Goal: Information Seeking & Learning: Learn about a topic

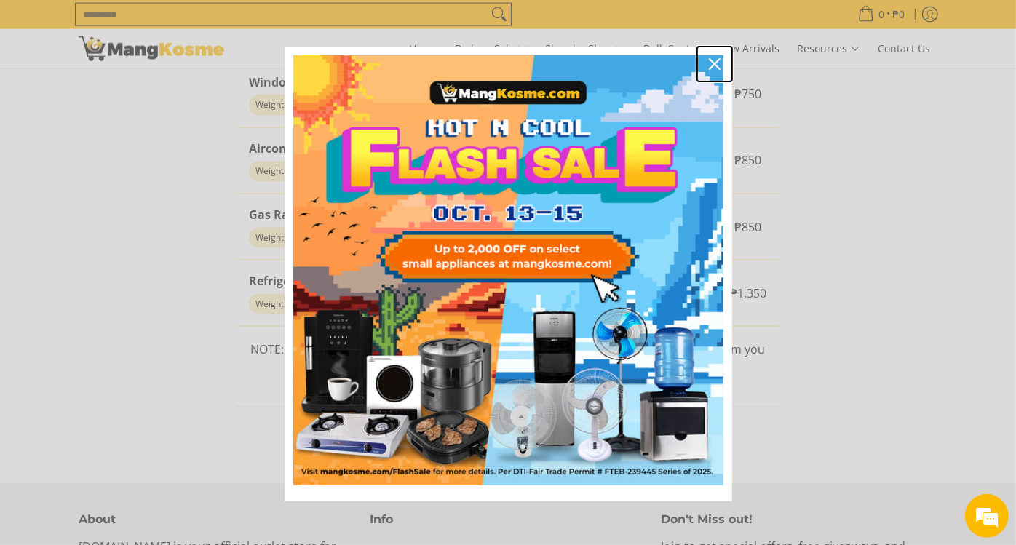
click at [713, 67] on div "Close" at bounding box center [714, 63] width 23 height 23
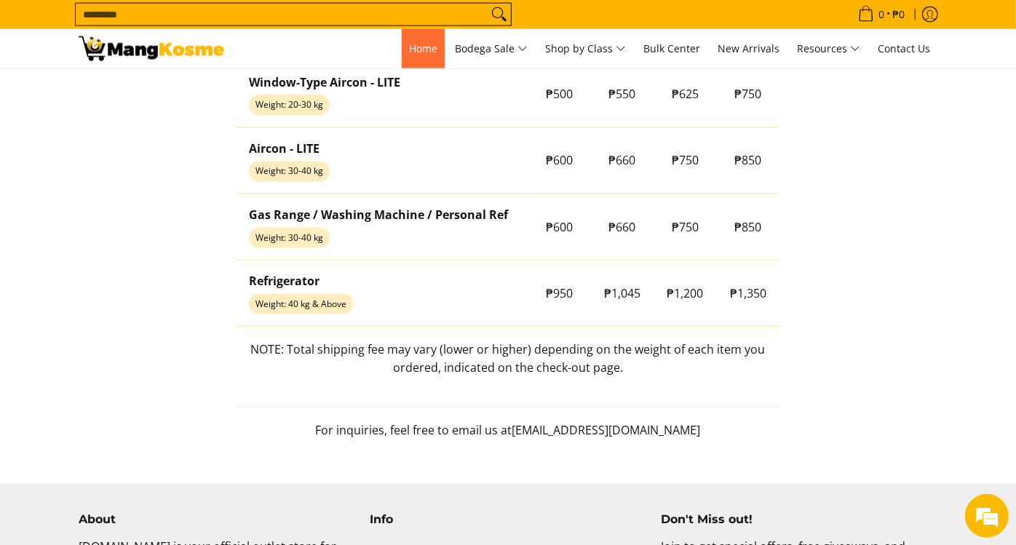
click at [420, 50] on span "Home" at bounding box center [423, 48] width 28 height 14
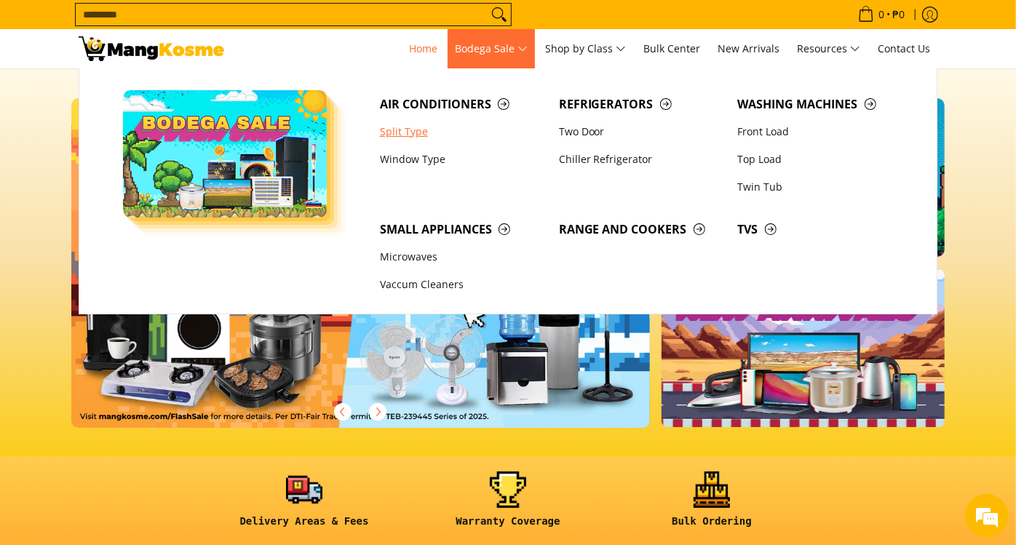
click at [409, 135] on link "Split Type" at bounding box center [462, 132] width 179 height 28
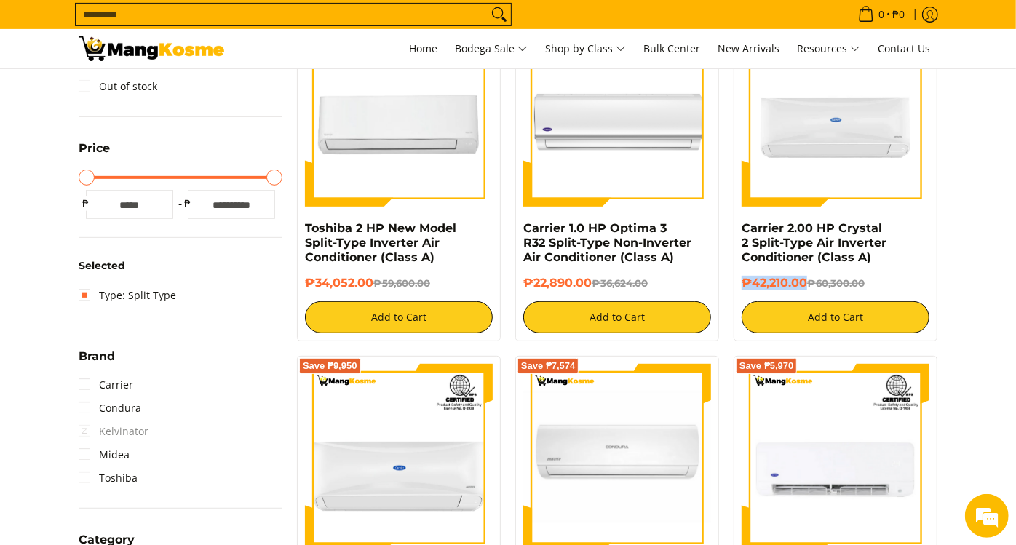
drag, startPoint x: 805, startPoint y: 282, endPoint x: 741, endPoint y: 282, distance: 64.1
click at [742, 282] on h6 "₱42,210.00 ₱60,300.00" at bounding box center [836, 283] width 188 height 15
copy h6 "₱42,210.00"
drag, startPoint x: 875, startPoint y: 261, endPoint x: 742, endPoint y: 224, distance: 137.6
click at [742, 224] on h4 "Carrier 2.00 HP Crystal 2 Split-Type Air Inverter Conditioner (Class A)" at bounding box center [836, 243] width 188 height 44
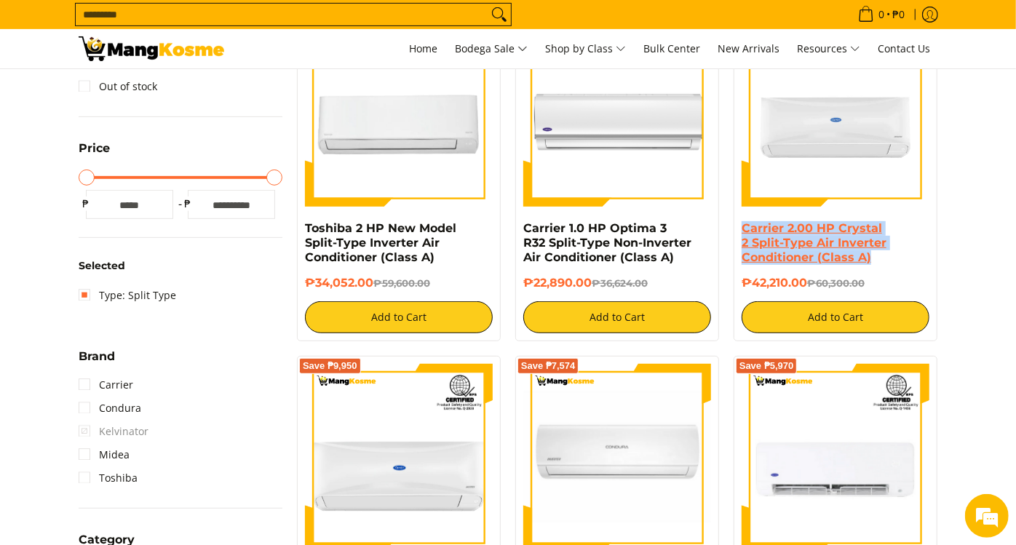
copy link "Carrier 2.00 HP Crystal 2 Split-Type Air Inverter Conditioner (Class A)"
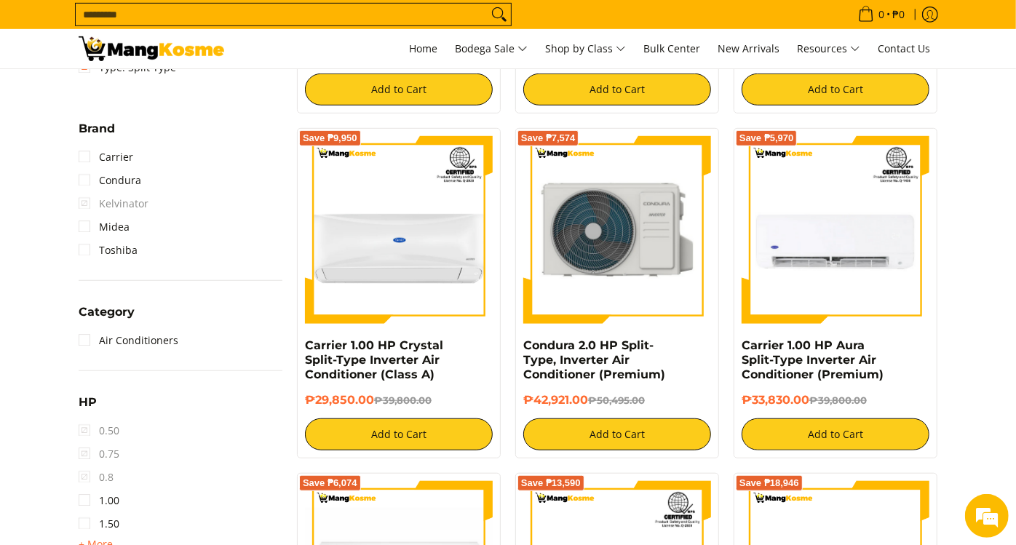
scroll to position [566, 0]
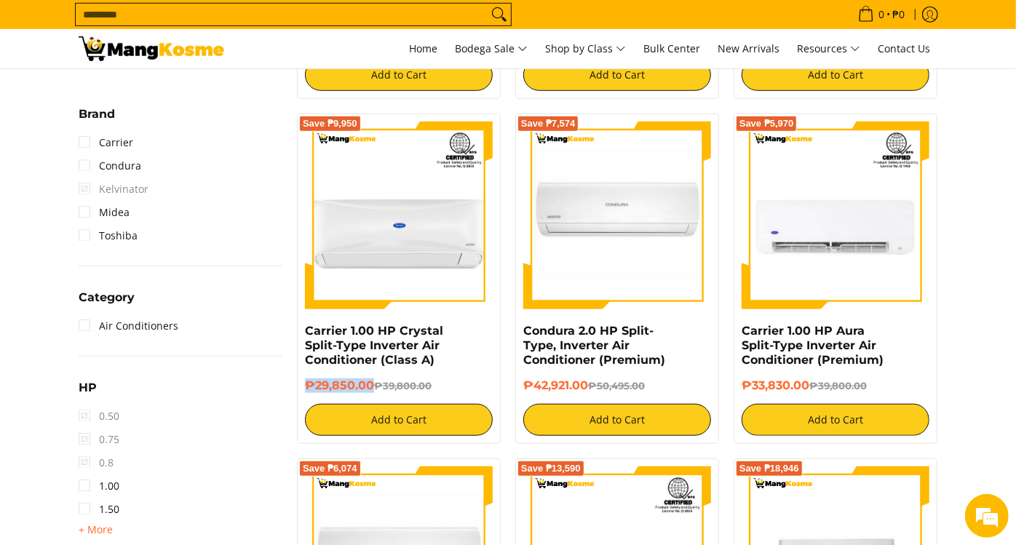
drag, startPoint x: 372, startPoint y: 381, endPoint x: 306, endPoint y: 386, distance: 66.4
click at [306, 386] on h6 "₱29,850.00 ₱39,800.00" at bounding box center [399, 386] width 188 height 15
copy h6 "₱29,850.00"
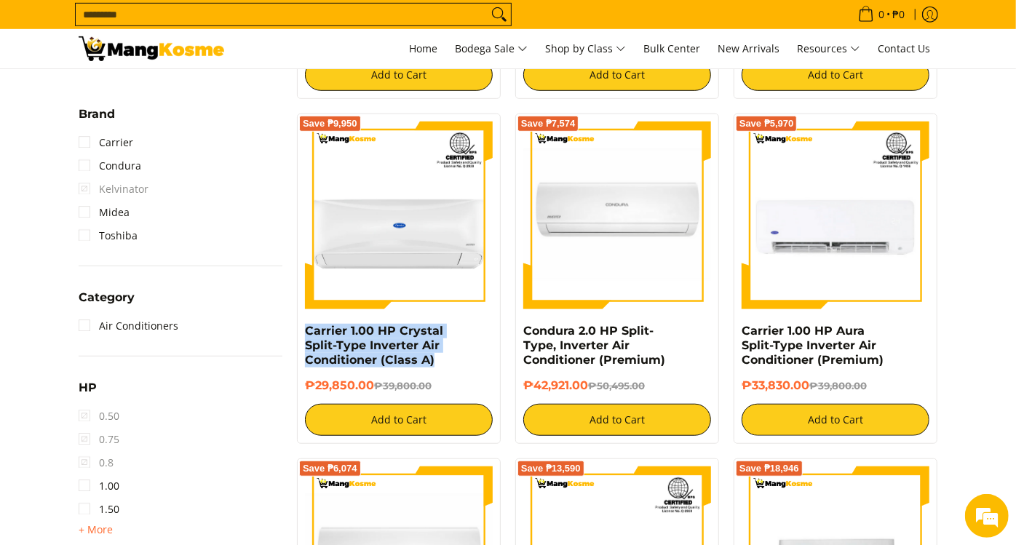
drag, startPoint x: 439, startPoint y: 360, endPoint x: 301, endPoint y: 333, distance: 140.2
click at [301, 333] on div "Save ₱9,950 Carrier 1.00 HP Crystal Split-Type Inverter Air Conditioner (Class …" at bounding box center [399, 279] width 204 height 330
copy link "Carrier 1.00 HP Crystal Split-Type Inverter Air Conditioner (Class A)"
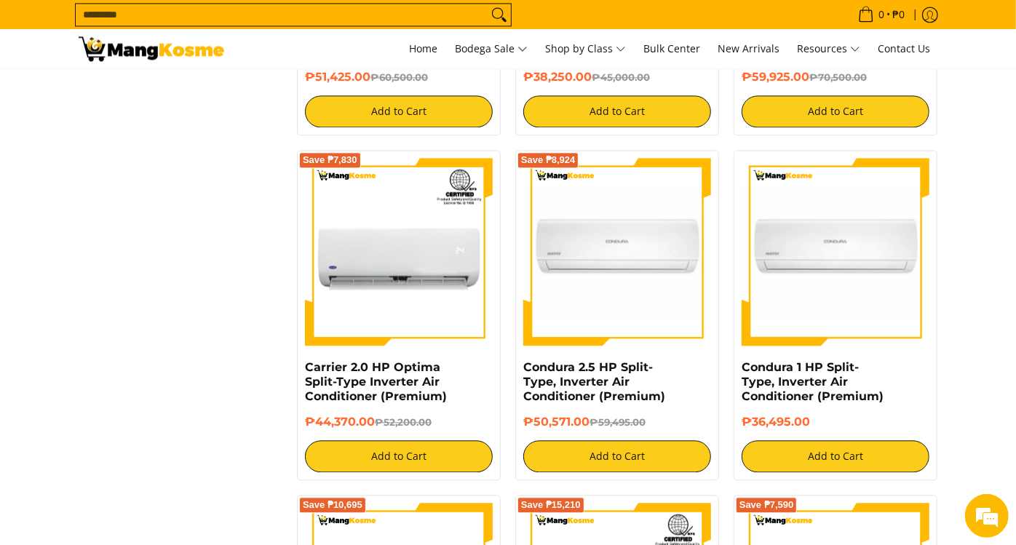
scroll to position [1941, 0]
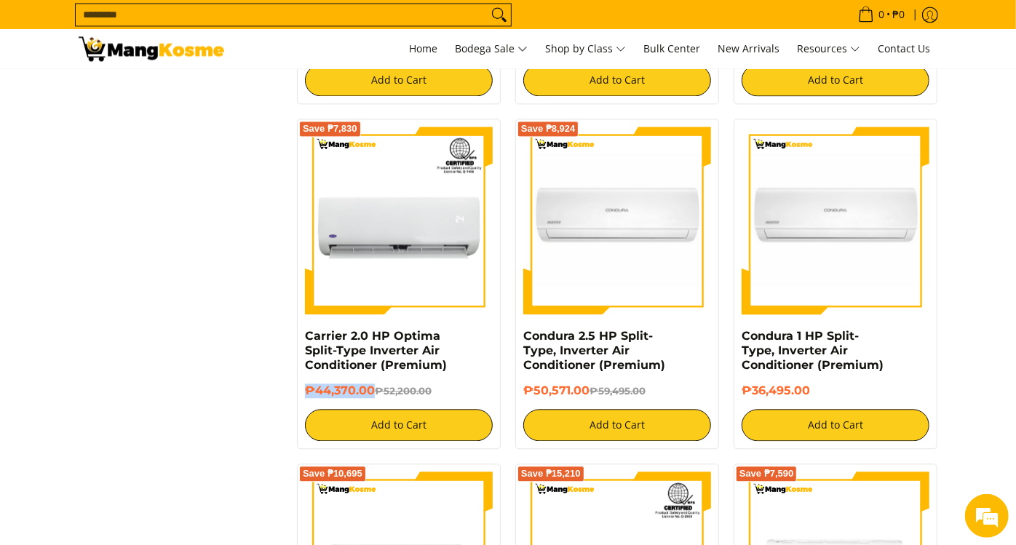
drag, startPoint x: 370, startPoint y: 397, endPoint x: 306, endPoint y: 396, distance: 64.1
click at [306, 396] on h6 "₱44,370.00 ₱52,200.00" at bounding box center [399, 391] width 188 height 15
copy h6 "₱44,370.00"
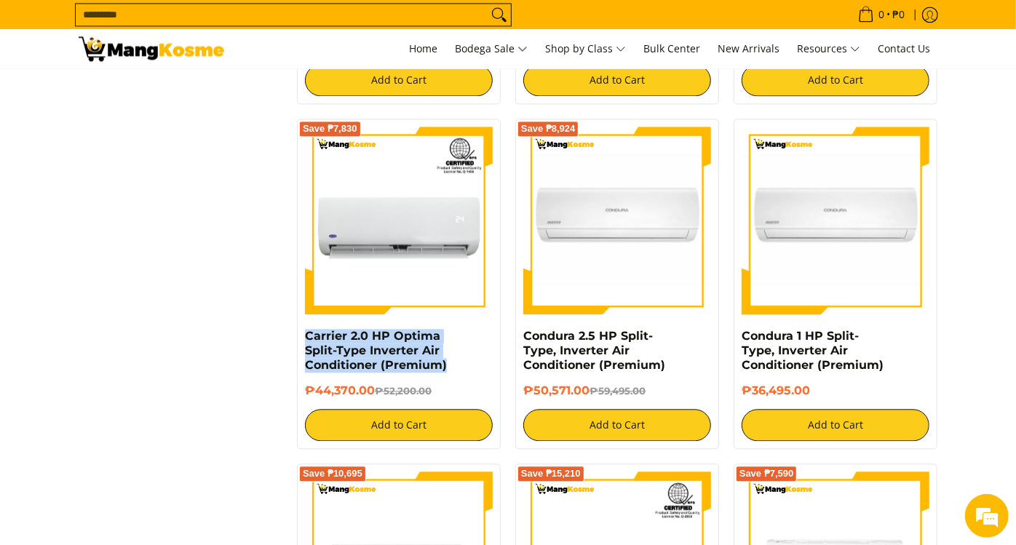
drag, startPoint x: 445, startPoint y: 370, endPoint x: 302, endPoint y: 344, distance: 145.6
click at [302, 344] on div "Save ₱7,830 Carrier 2.0 HP Optima Split-Type Inverter Air Conditioner (Premium)…" at bounding box center [399, 284] width 204 height 330
copy link "Carrier 2.0 HP Optima Split-Type Inverter Air Conditioner (Premium)"
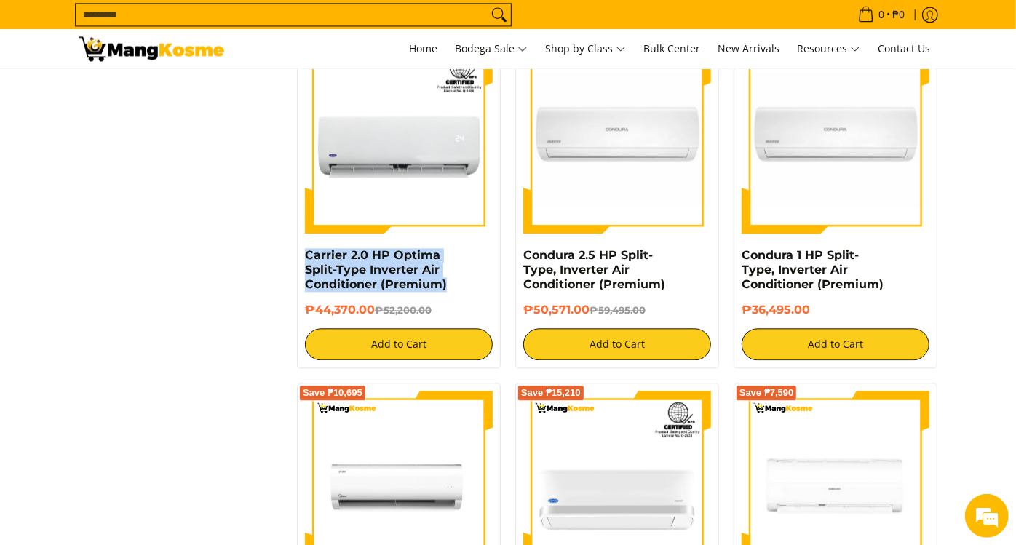
scroll to position [1779, 0]
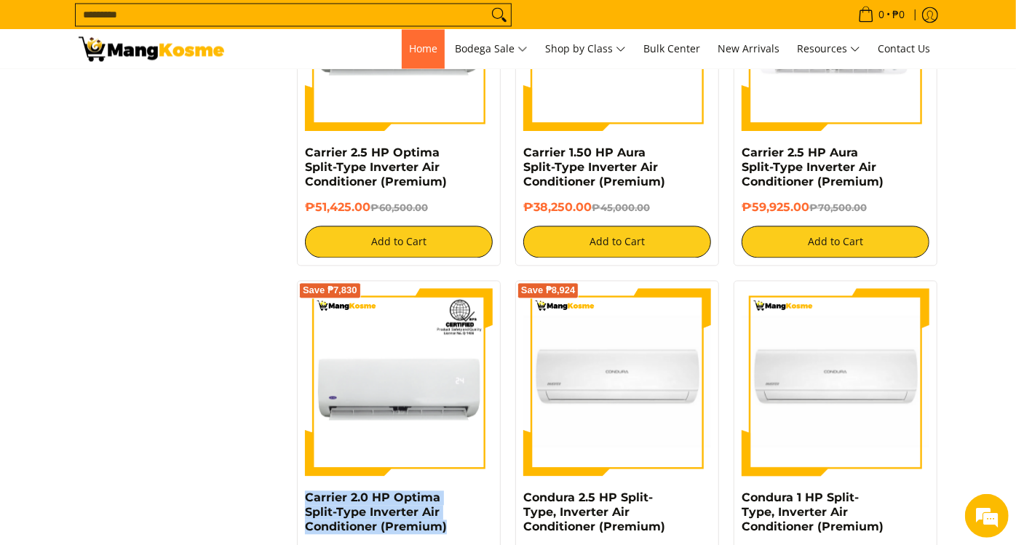
click at [411, 54] on span "Home" at bounding box center [423, 48] width 28 height 14
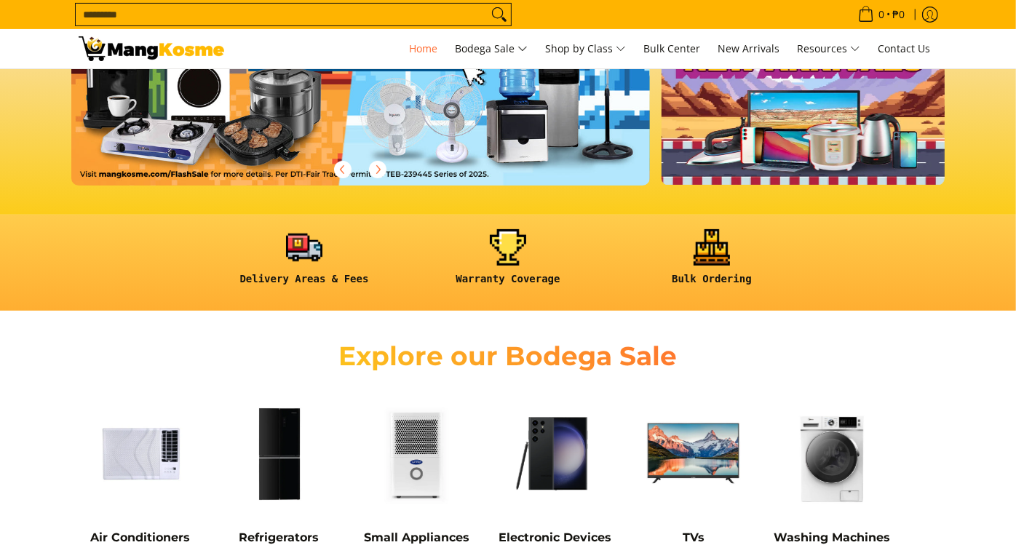
scroll to position [404, 0]
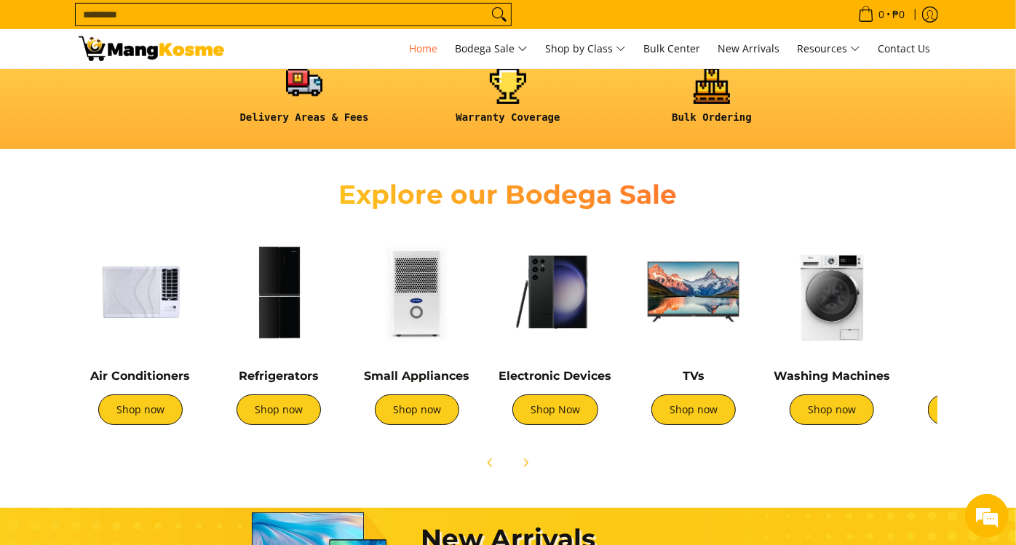
click at [303, 106] on link at bounding box center [304, 102] width 189 height 68
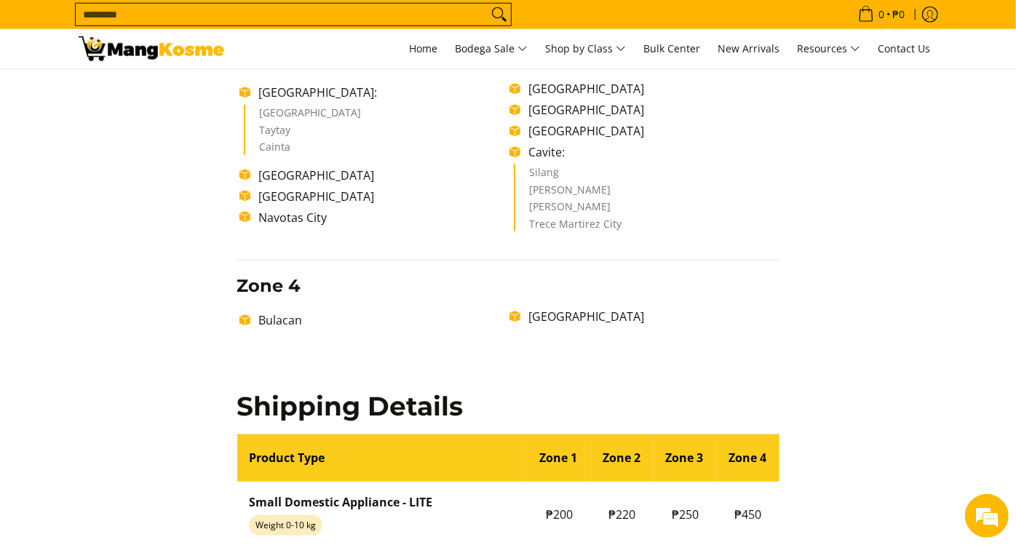
scroll to position [890, 0]
